Goal: Find specific page/section: Find specific page/section

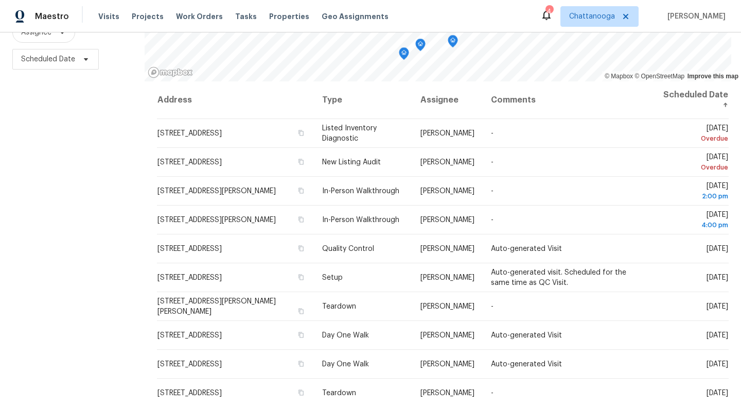
scroll to position [135, 0]
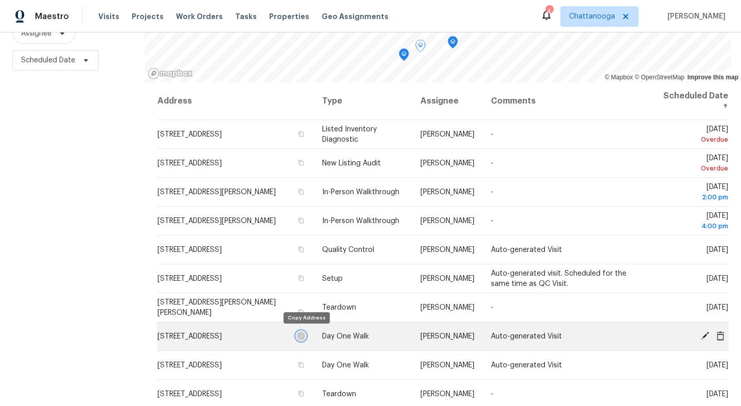
click at [304, 333] on icon "button" at bounding box center [301, 336] width 6 height 6
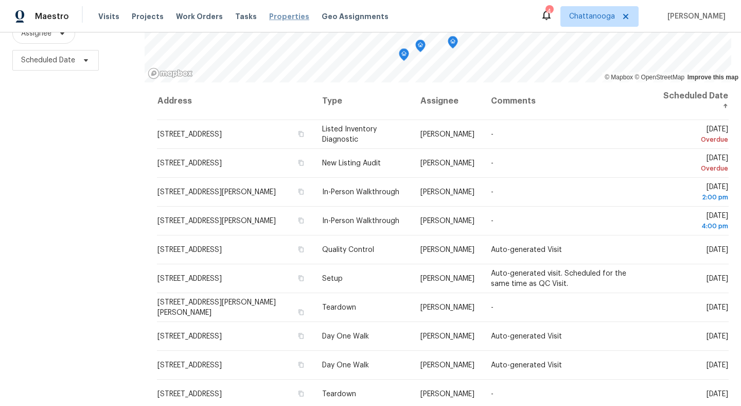
click at [281, 19] on span "Properties" at bounding box center [289, 16] width 40 height 10
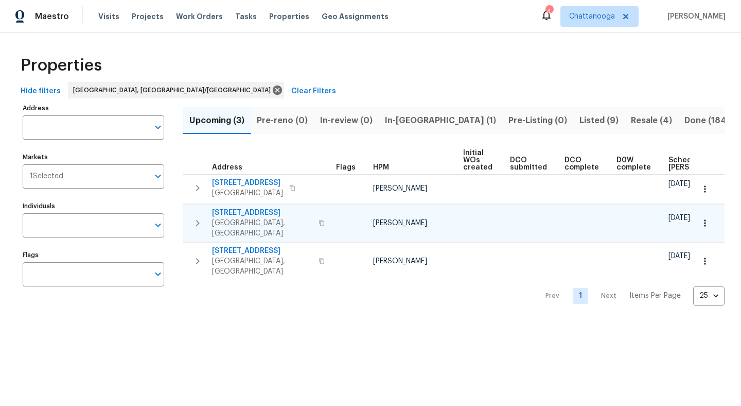
click at [319, 220] on icon "button" at bounding box center [321, 223] width 5 height 6
